Goal: Task Accomplishment & Management: Use online tool/utility

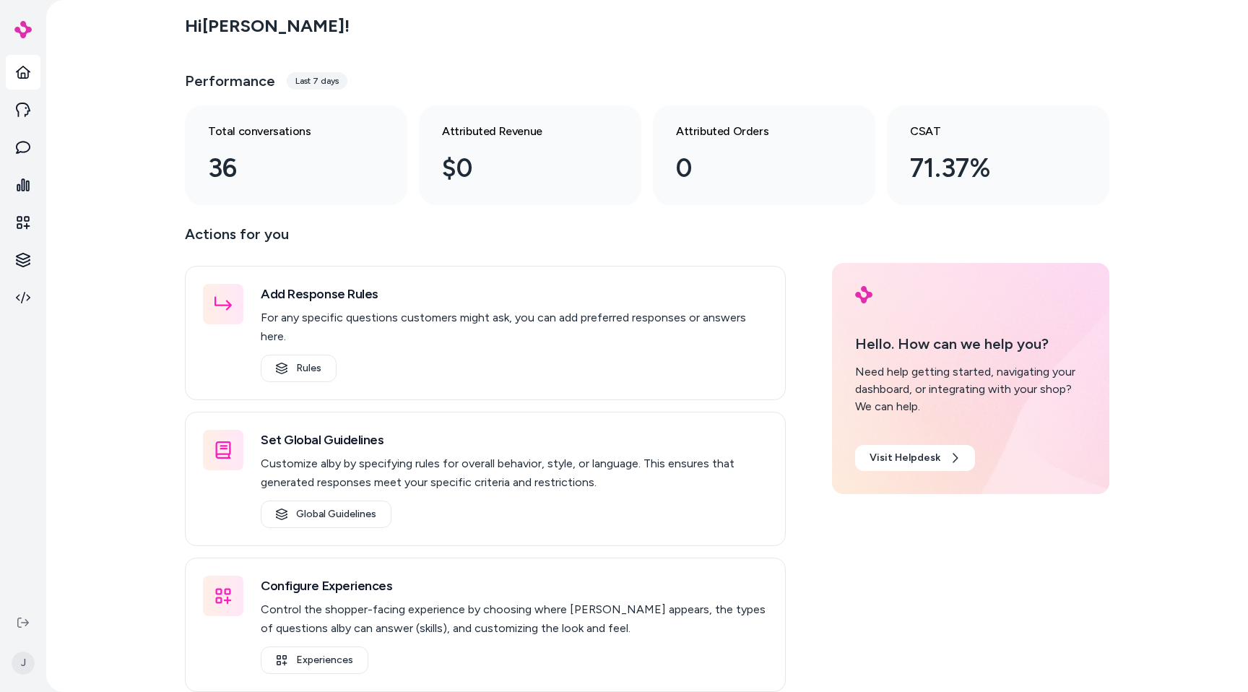
click at [92, 233] on div "Hi Jason ! Performance Last 7 days Total conversations 36 Attributed Revenue $0…" at bounding box center [647, 346] width 1202 height 692
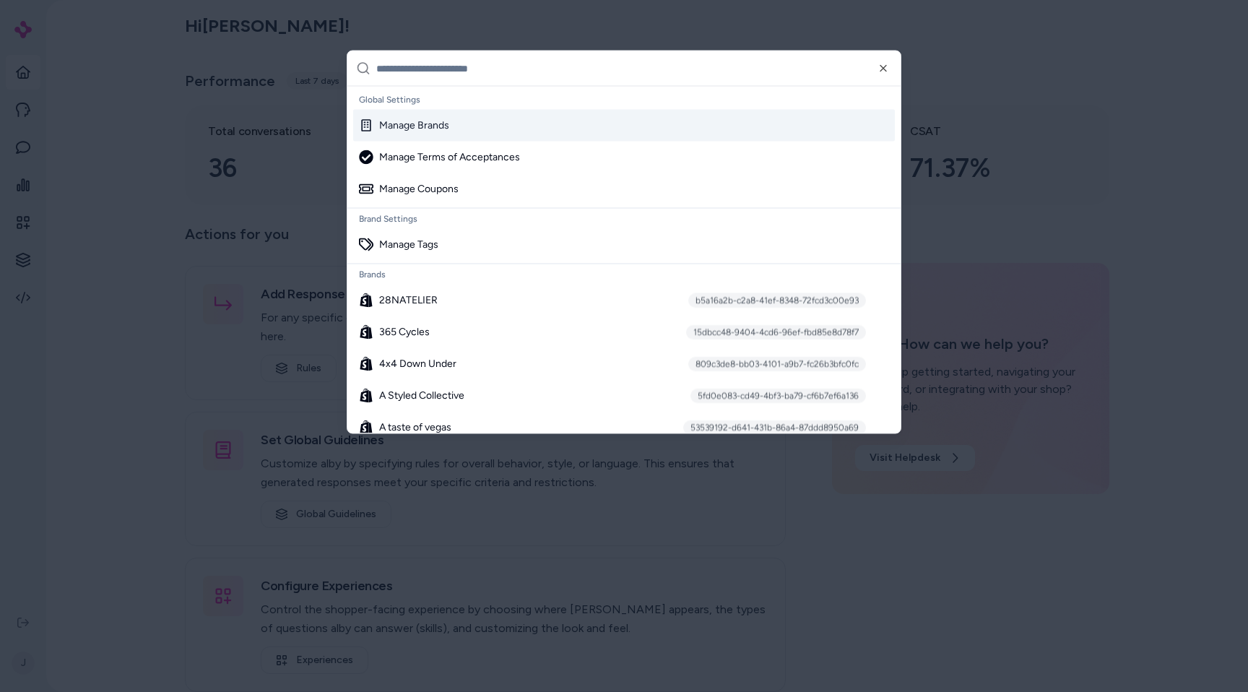
click at [118, 224] on div at bounding box center [624, 346] width 1248 height 692
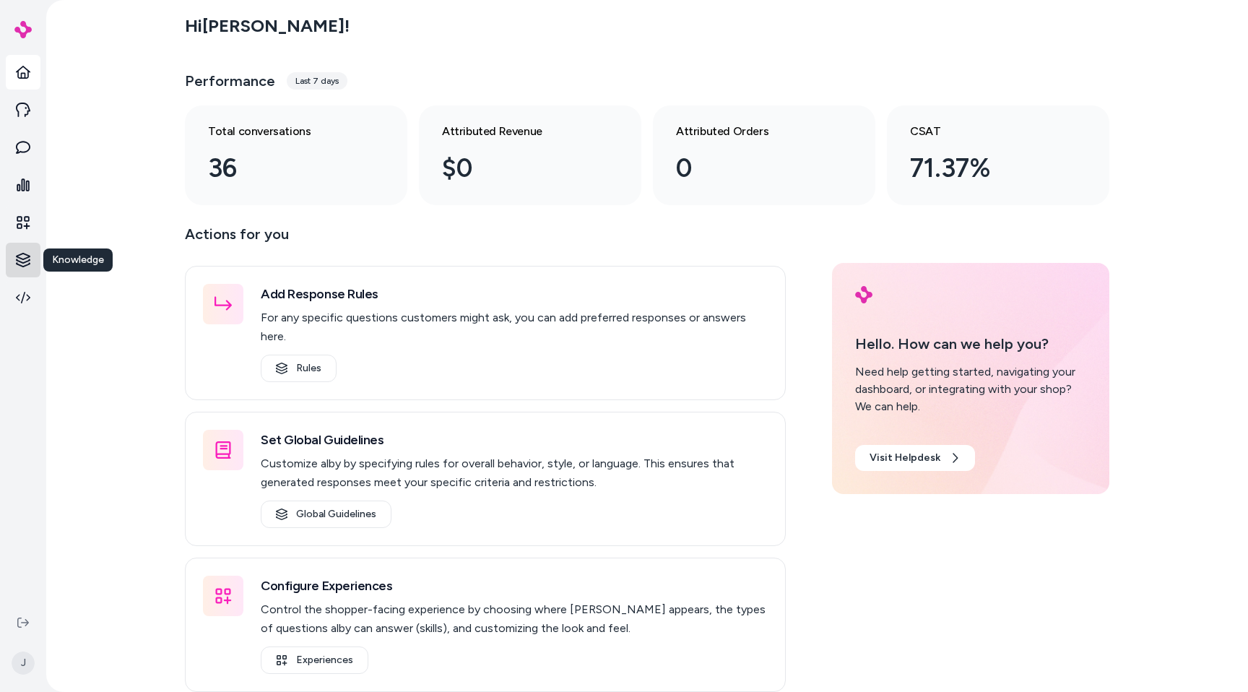
click at [29, 264] on html "Knowledge Knowledge J Hi Jason ! Performance Last 7 days Total conversations 36…" at bounding box center [624, 346] width 1248 height 692
click at [92, 258] on p "Products" at bounding box center [80, 259] width 41 height 14
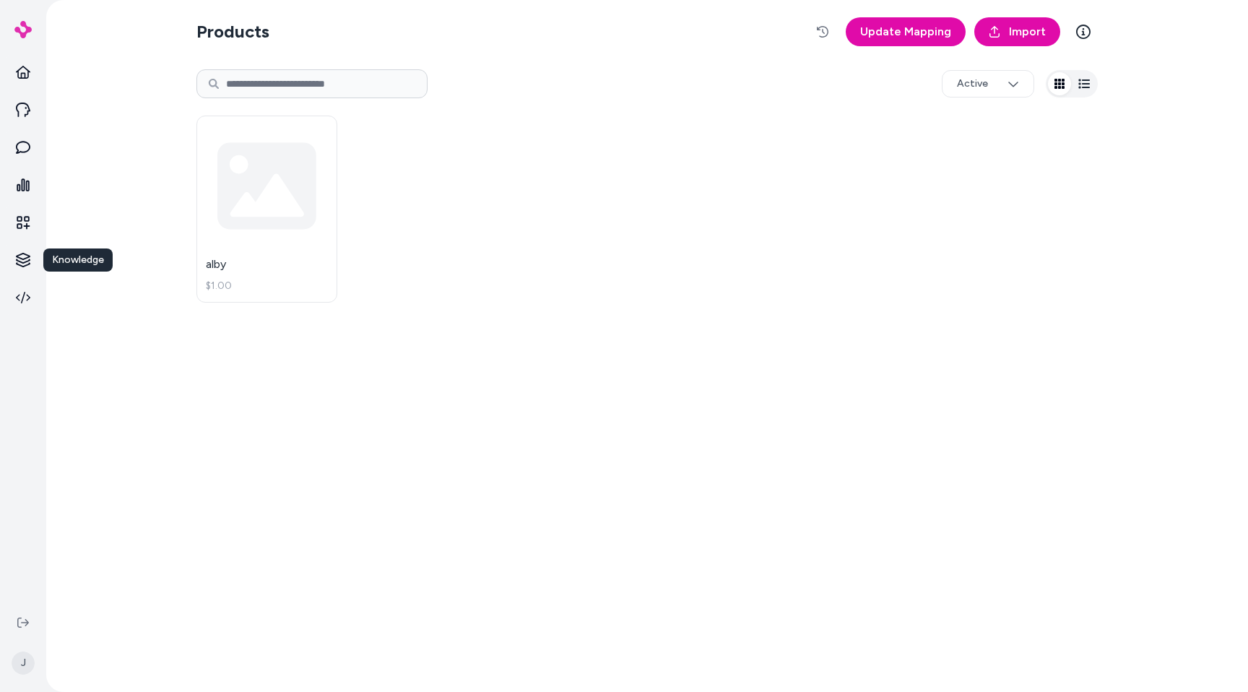
click at [139, 233] on div "Products Update Mapping Import Active alby $1.00" at bounding box center [647, 346] width 1202 height 692
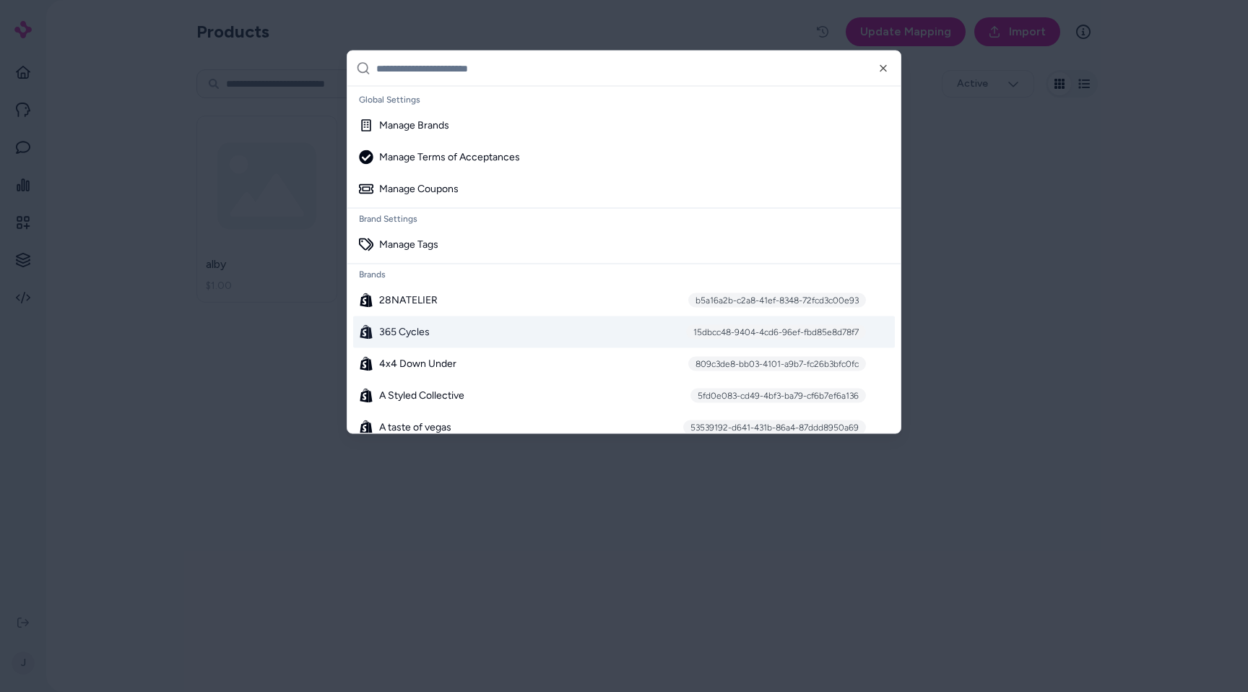
click at [530, 326] on div "365 Cycles 15dbcc48-9404-4cd6-96ef-fbd85e8d78f7" at bounding box center [624, 332] width 542 height 32
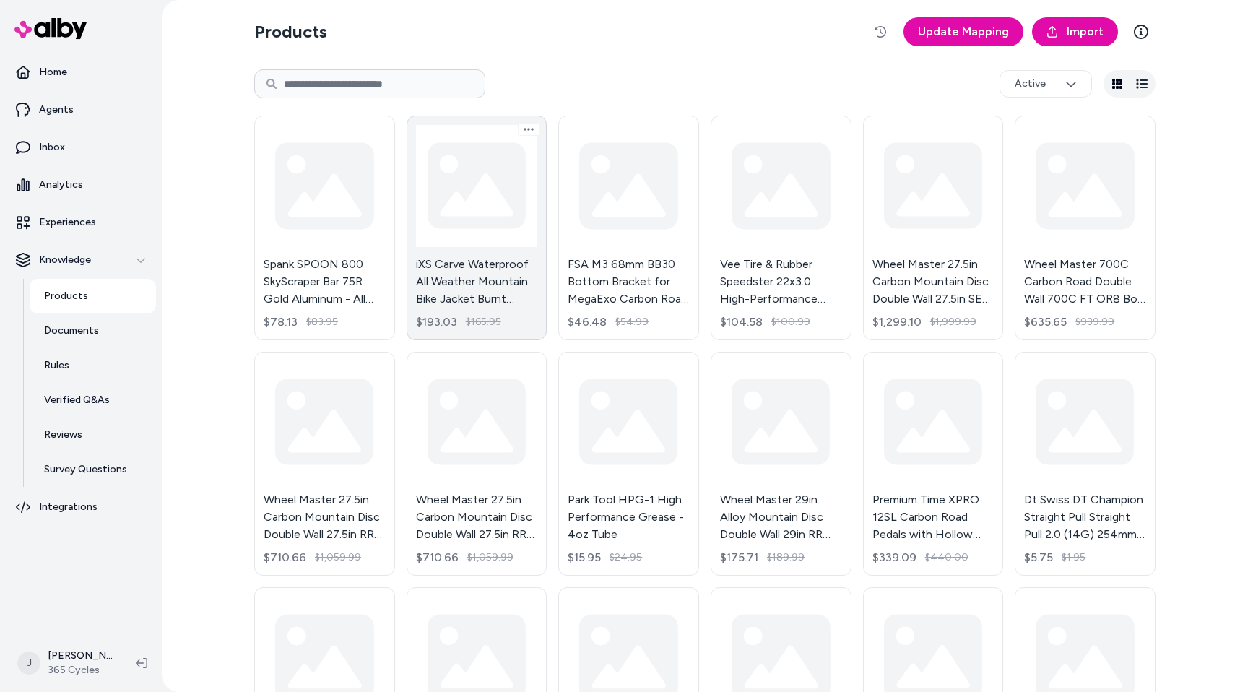
click at [515, 264] on link "iXS Carve Waterproof All Weather Mountain Bike Jacket Burnt Orange Large - Defa…" at bounding box center [477, 228] width 141 height 225
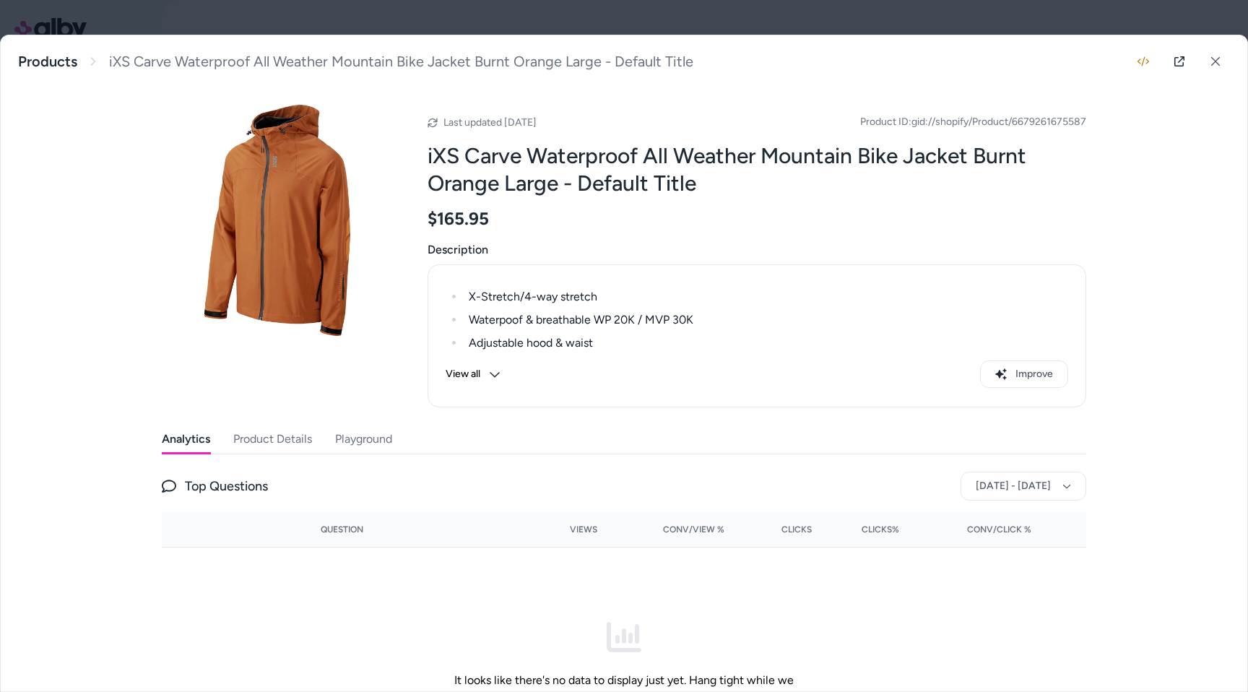
click at [267, 441] on button "Product Details" at bounding box center [272, 439] width 79 height 29
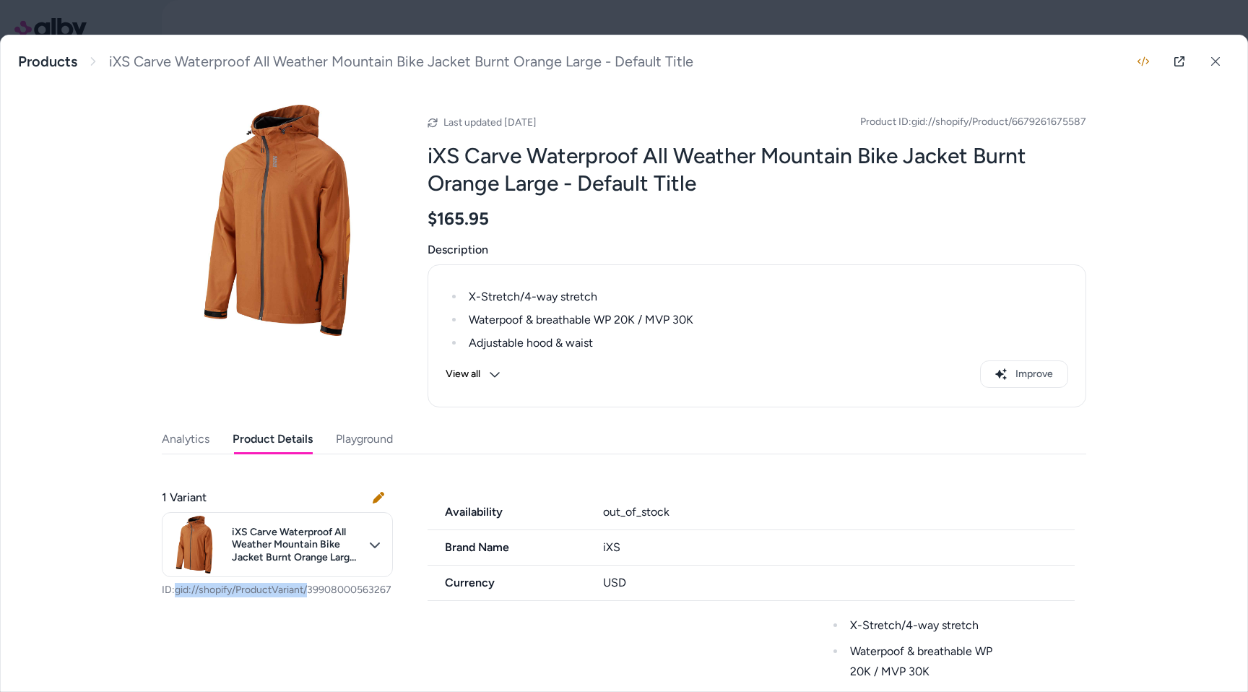
drag, startPoint x: 295, startPoint y: 604, endPoint x: 162, endPoint y: 605, distance: 133.6
click at [162, 597] on p "ID: gid://shopify/ProductVariant/39908000563267" at bounding box center [277, 590] width 231 height 14
copy p "gid://shopify/ProductVariant/"
copy span "gid://shopify/Product/"
drag, startPoint x: 912, startPoint y: 124, endPoint x: 1013, endPoint y: 123, distance: 101.1
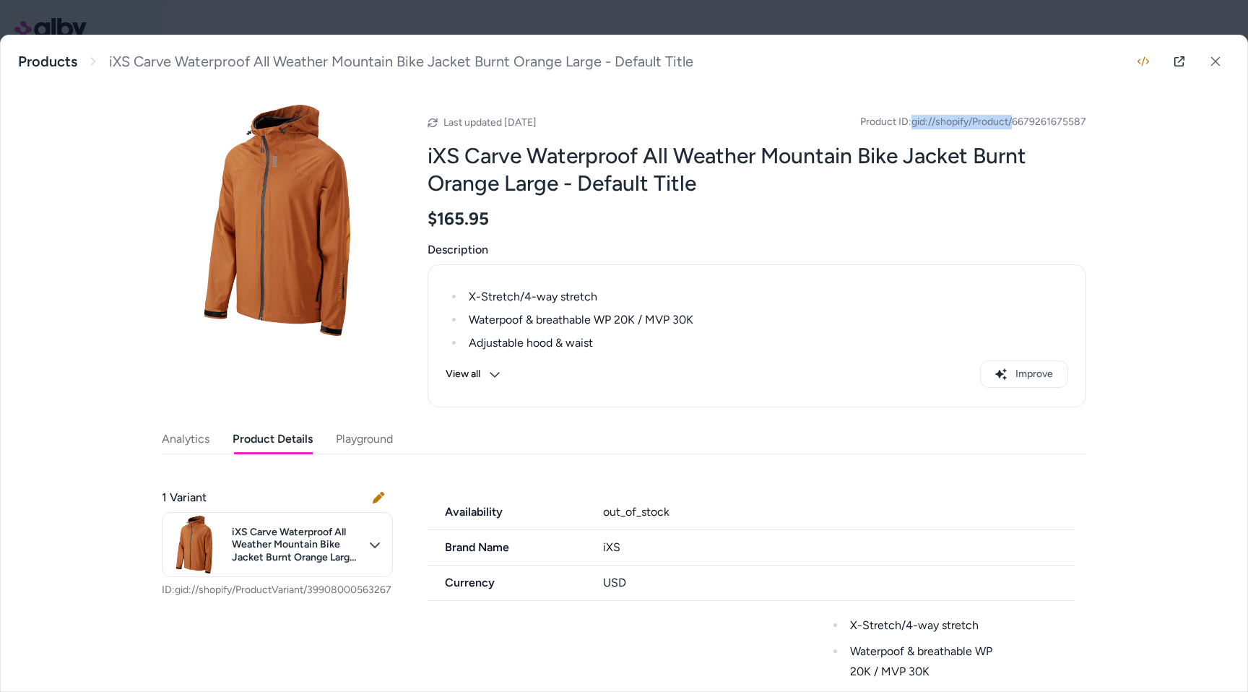
click at [1013, 123] on span "Product ID: gid://shopify/Product/6679261675587" at bounding box center [973, 122] width 226 height 14
